Goal: Transaction & Acquisition: Download file/media

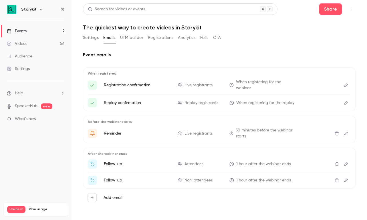
click at [163, 40] on button "Registrations" at bounding box center [160, 37] width 25 height 9
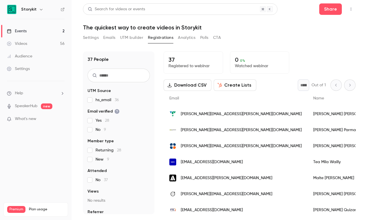
click at [31, 43] on link "Videos 56" at bounding box center [35, 43] width 71 height 13
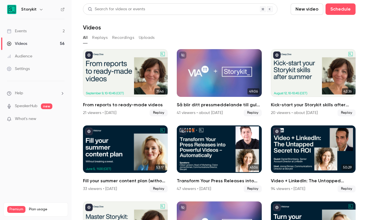
click at [16, 30] on div "Events" at bounding box center [17, 31] width 20 height 6
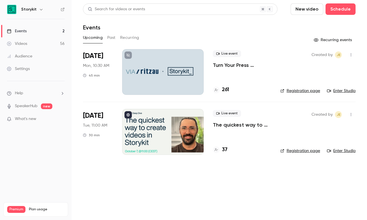
click at [148, 73] on div at bounding box center [162, 72] width 81 height 46
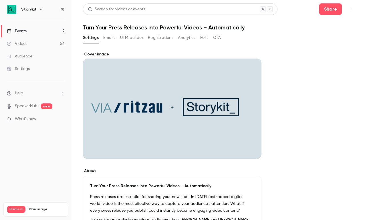
click at [158, 37] on button "Registrations" at bounding box center [160, 37] width 25 height 9
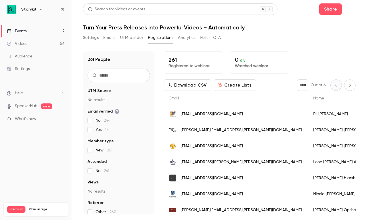
click at [183, 86] on button "Download CSV" at bounding box center [187, 84] width 48 height 11
